Goal: Information Seeking & Learning: Check status

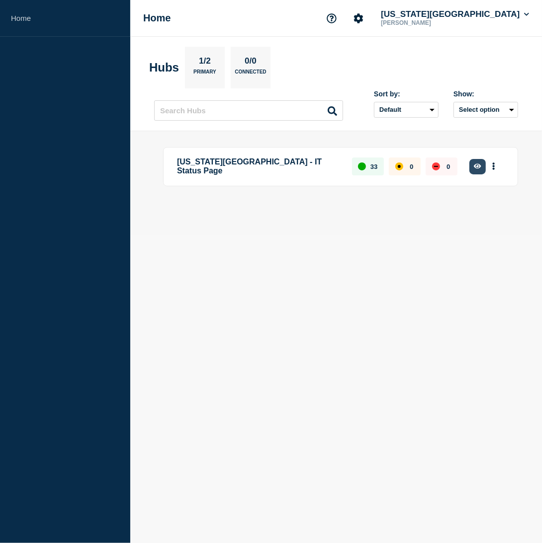
click at [480, 169] on icon "button" at bounding box center [477, 166] width 7 height 5
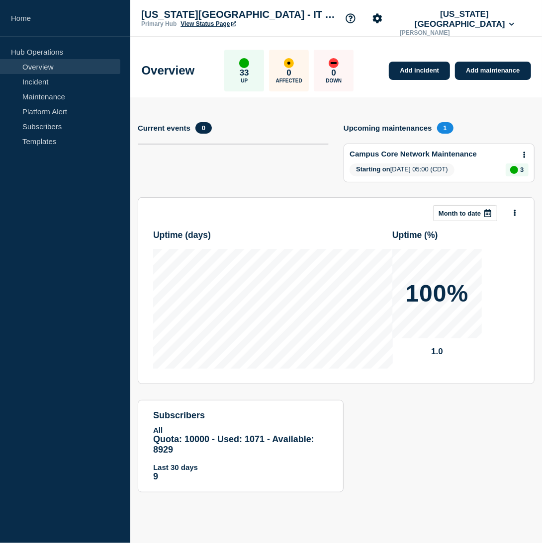
click at [249, 71] on p "33" at bounding box center [244, 73] width 9 height 10
click at [40, 100] on link "Maintenance" at bounding box center [60, 96] width 120 height 15
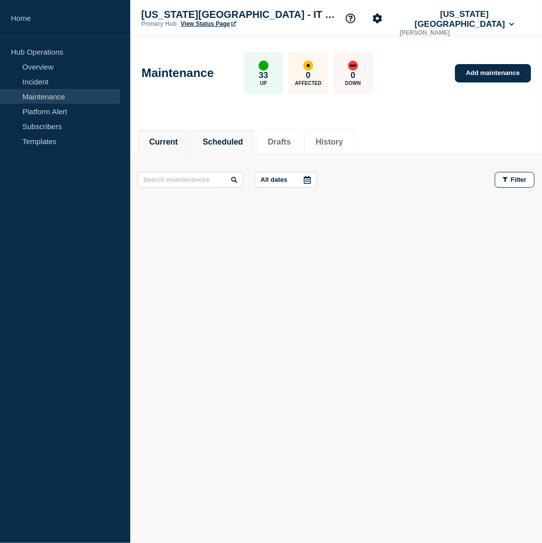
click at [212, 134] on li "Scheduled" at bounding box center [222, 142] width 63 height 24
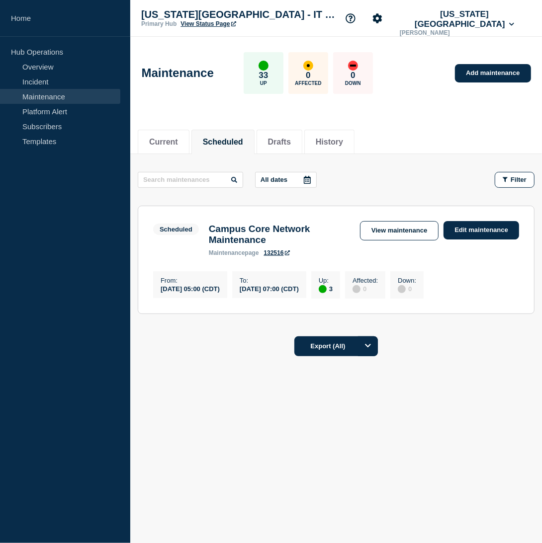
click at [269, 252] on div "Campus Core Network Maintenance maintenance page 132516" at bounding box center [279, 240] width 151 height 33
click at [277, 257] on link "132516" at bounding box center [276, 253] width 26 height 7
